Goal: Information Seeking & Learning: Understand process/instructions

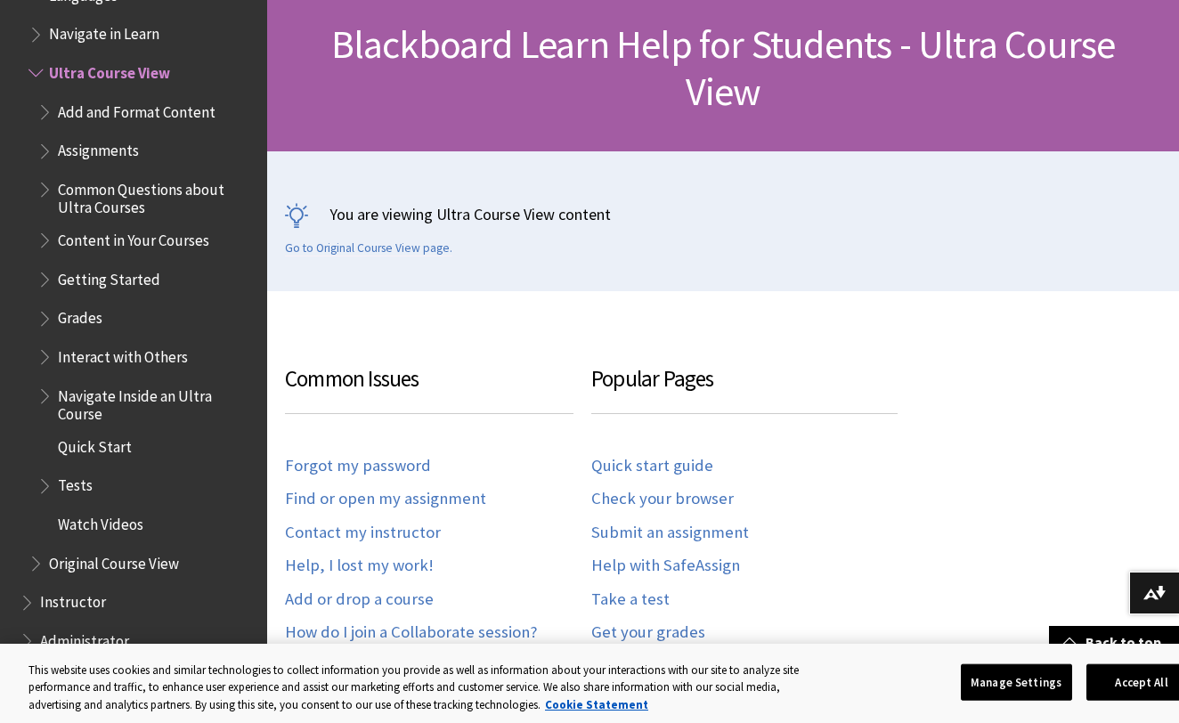
scroll to position [269, 0]
click at [127, 136] on span "Assignments" at bounding box center [98, 148] width 81 height 24
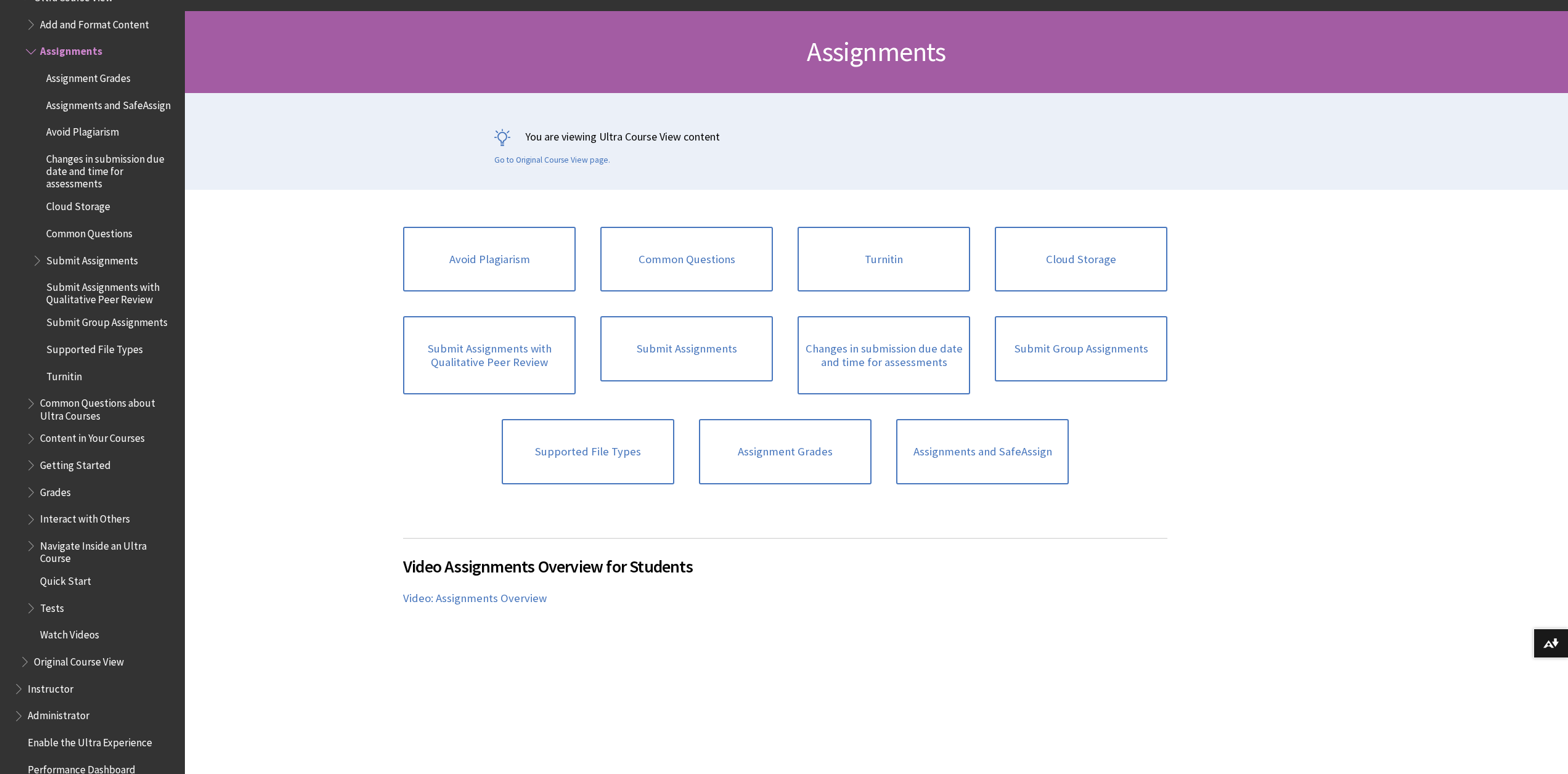
scroll to position [174, 0]
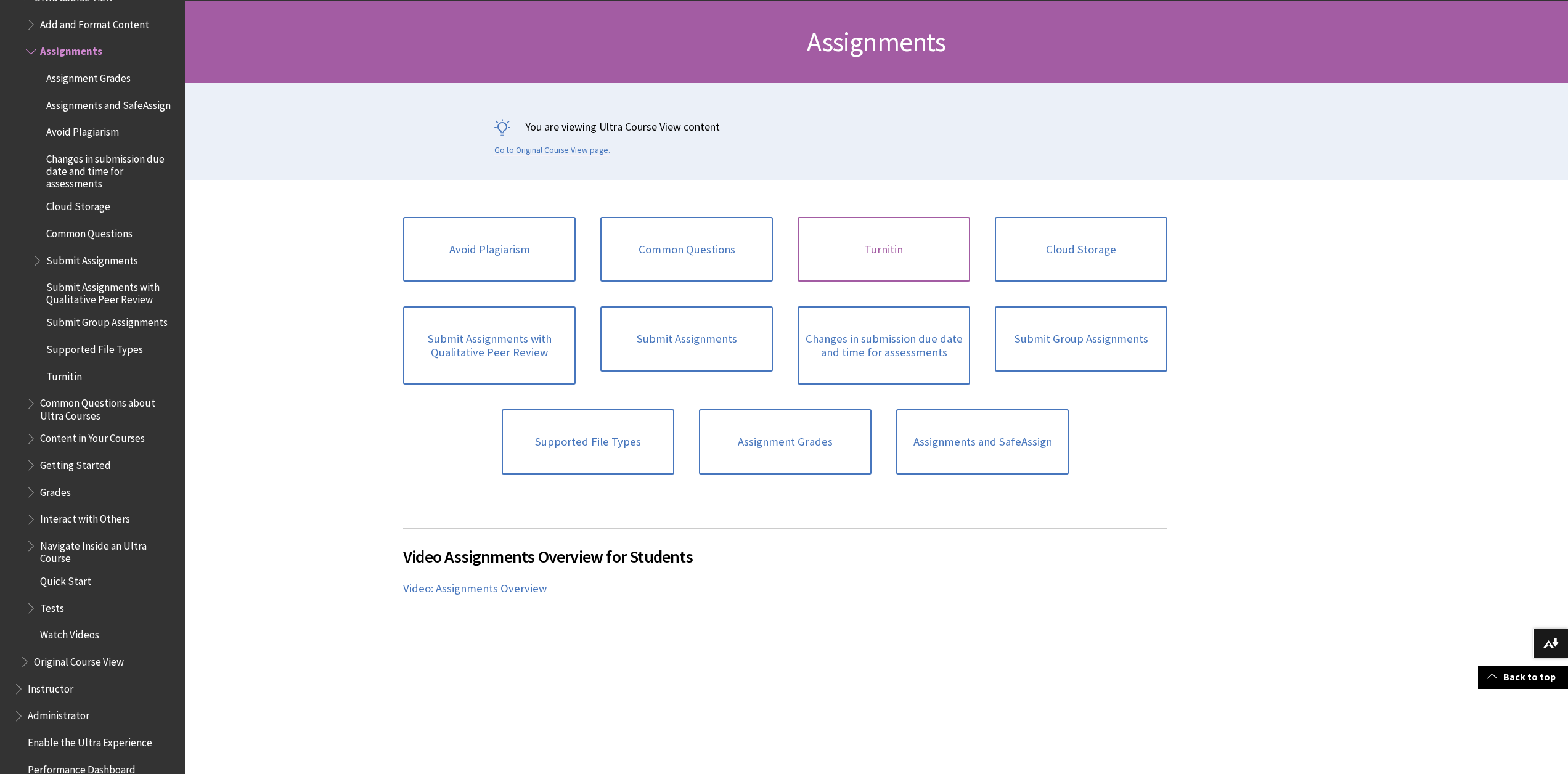
click at [815, 256] on link "Turnitin" at bounding box center [883, 249] width 172 height 65
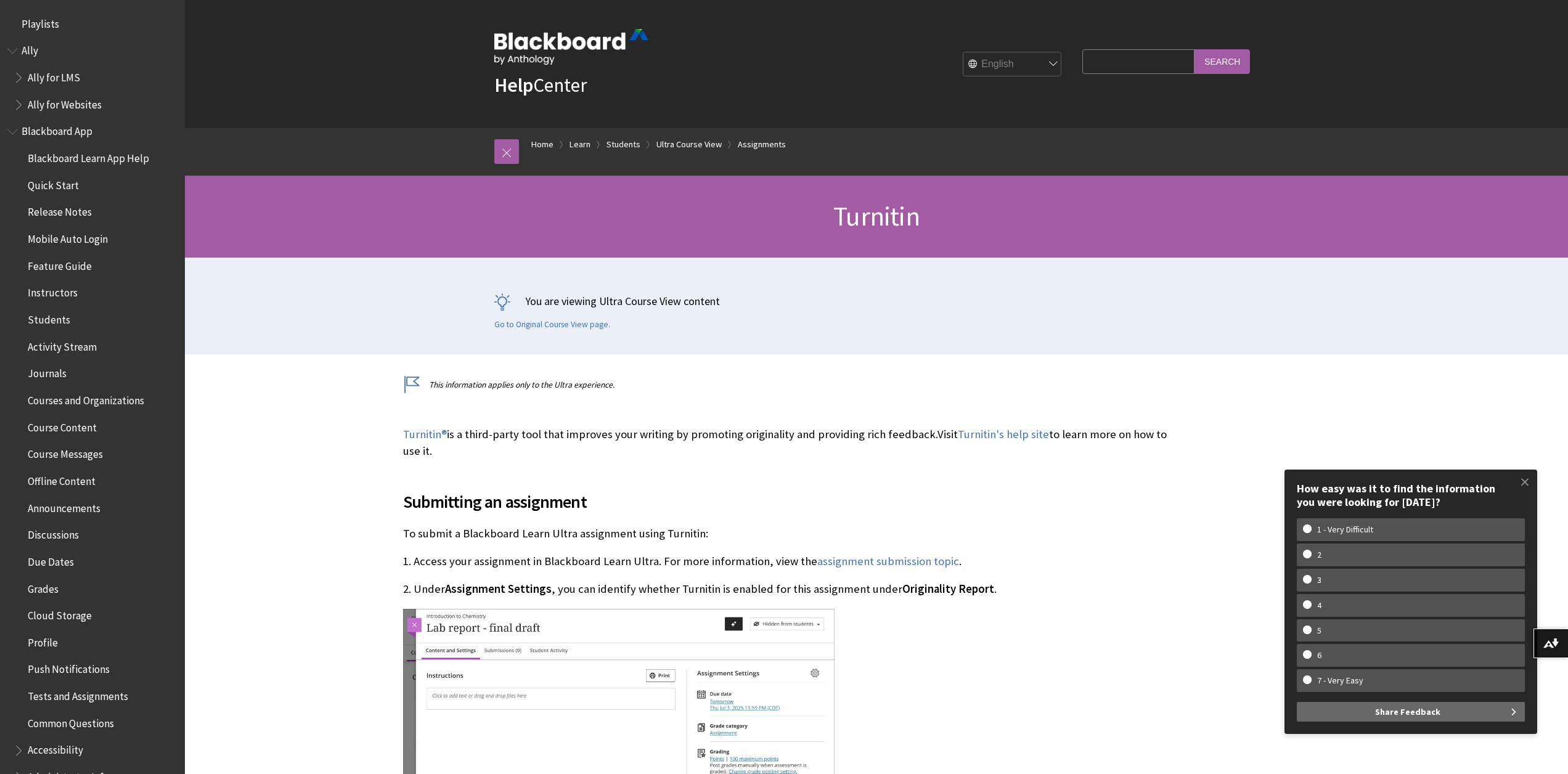
click at [51, 21] on span "Playlists" at bounding box center [40, 22] width 37 height 17
click at [62, 319] on span "Students" at bounding box center [48, 318] width 42 height 17
